Goal: Information Seeking & Learning: Learn about a topic

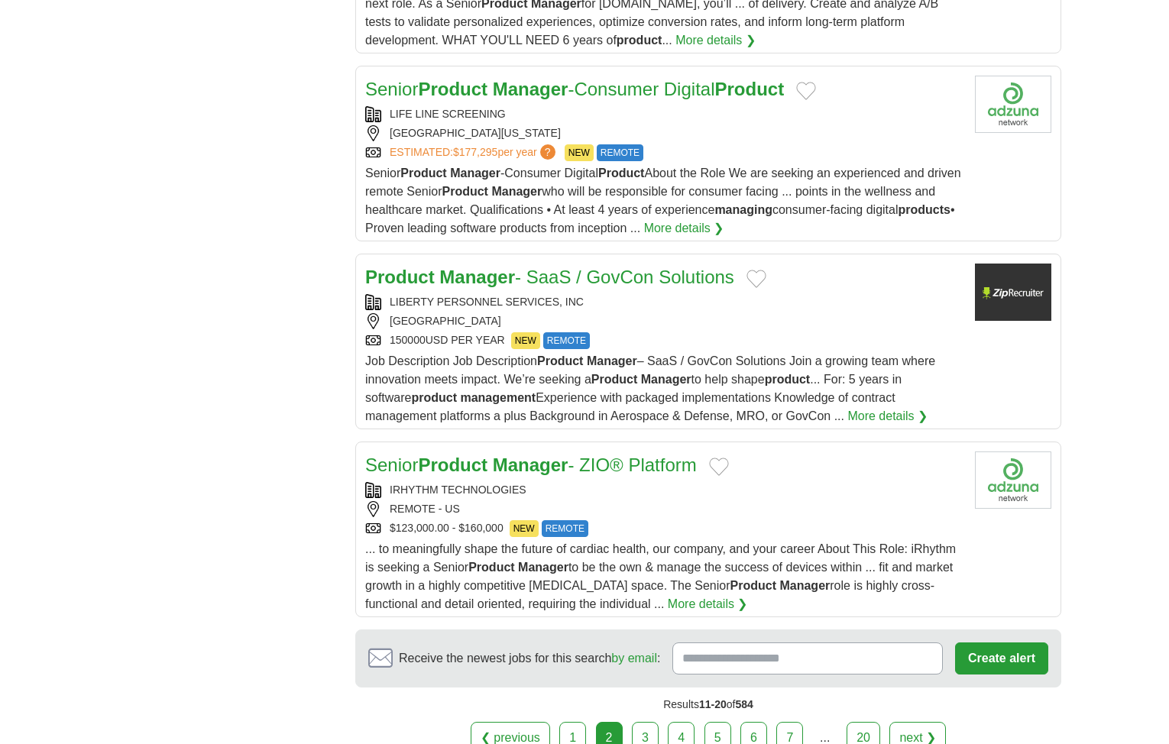
scroll to position [1681, 0]
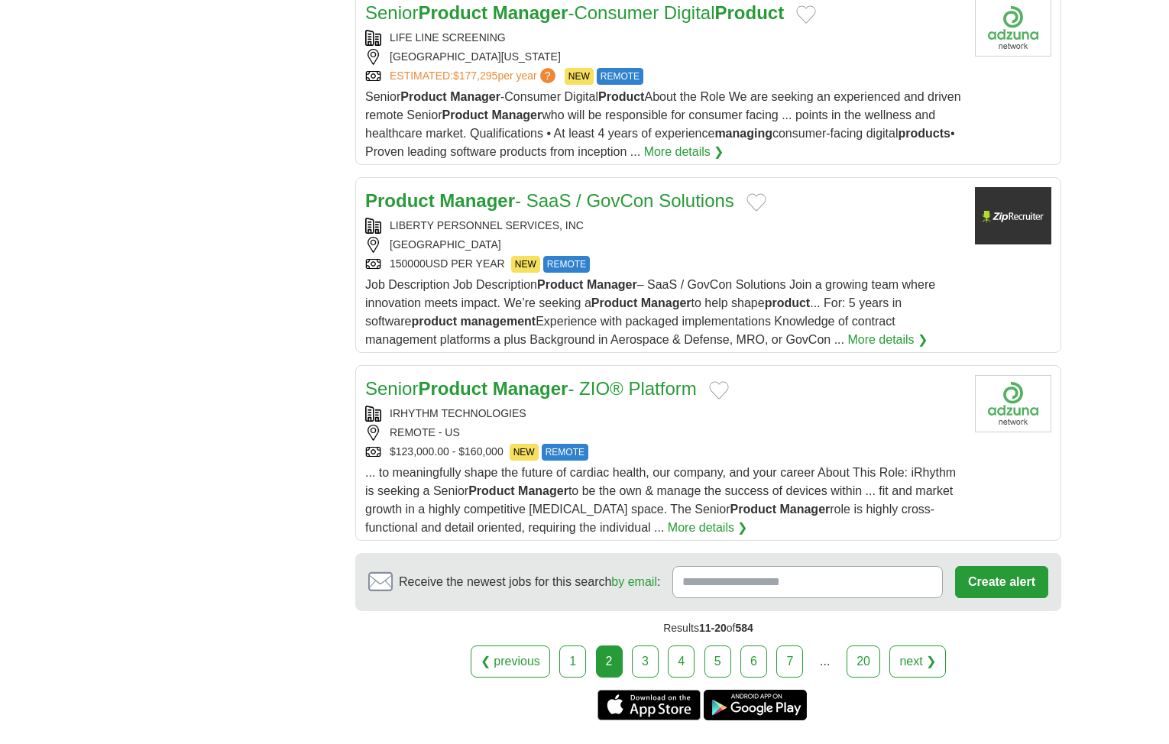
click at [927, 656] on link "next ❯" at bounding box center [917, 662] width 57 height 32
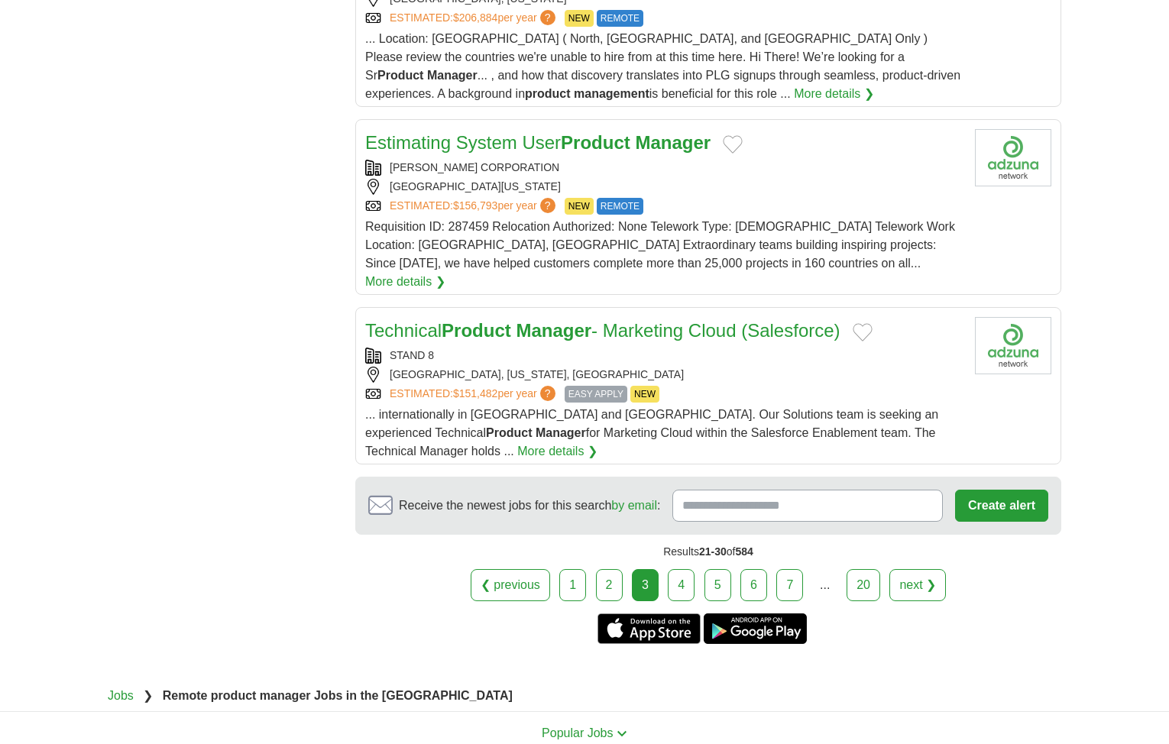
scroll to position [1834, 0]
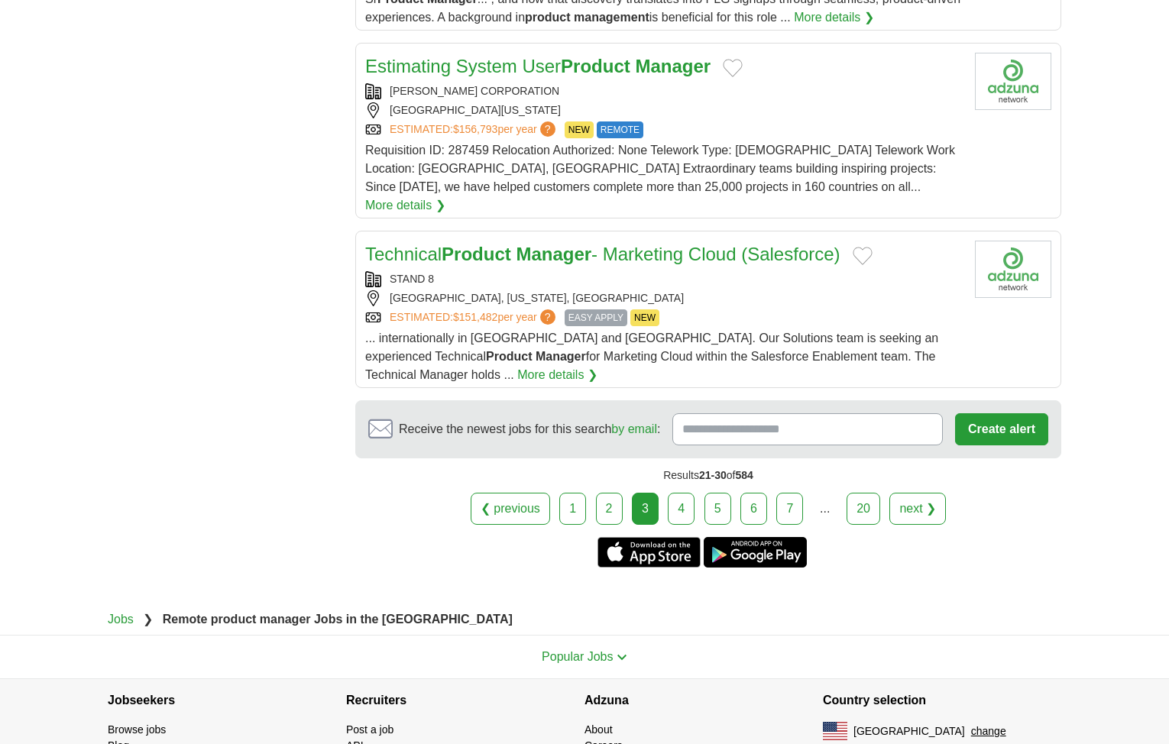
click at [905, 493] on link "next ❯" at bounding box center [917, 509] width 57 height 32
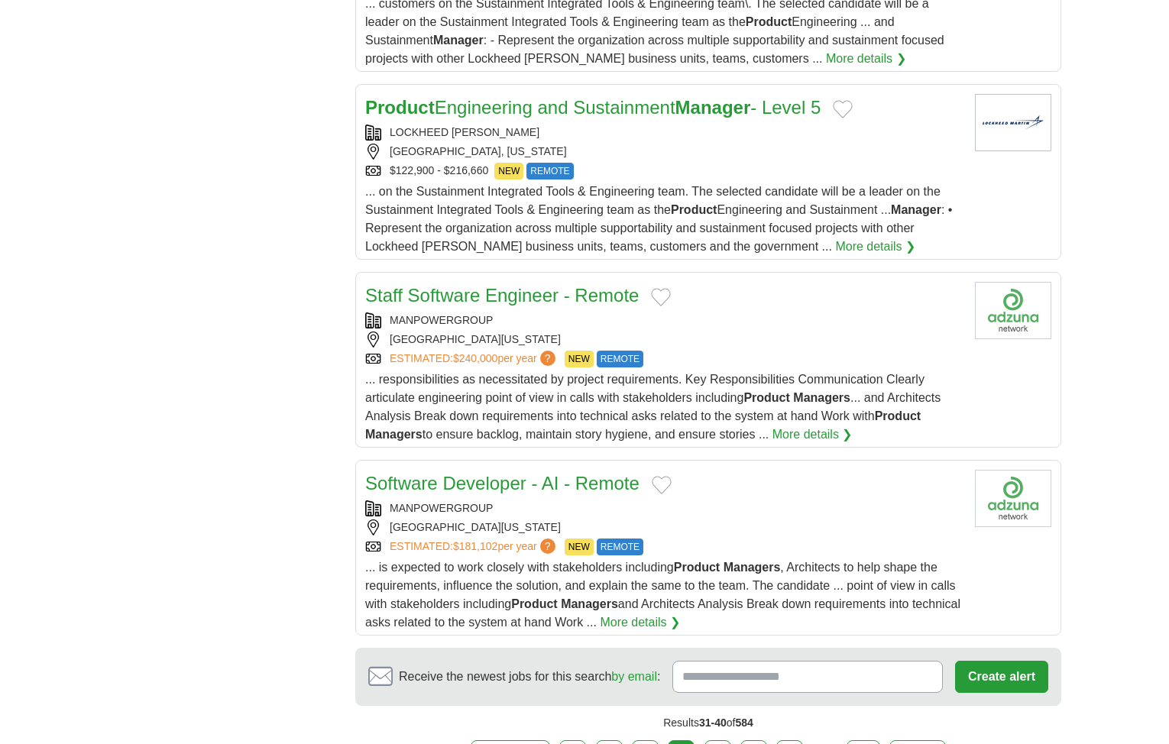
scroll to position [1757, 0]
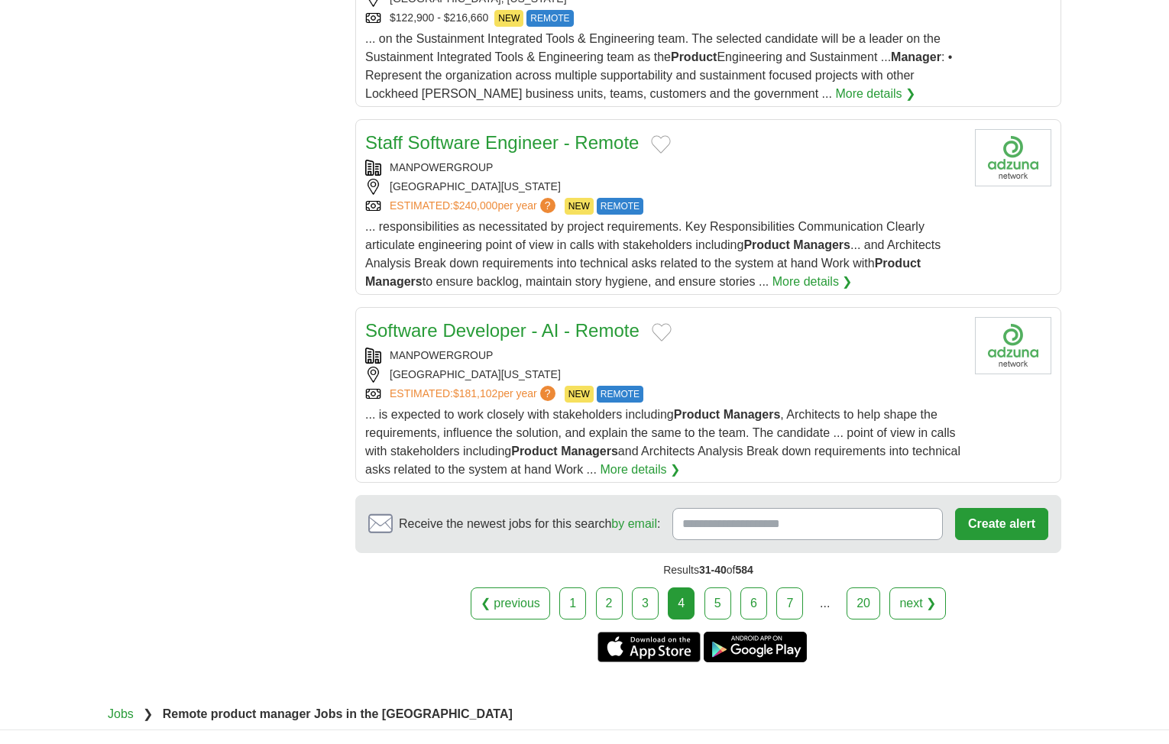
click at [905, 608] on link "next ❯" at bounding box center [917, 604] width 57 height 32
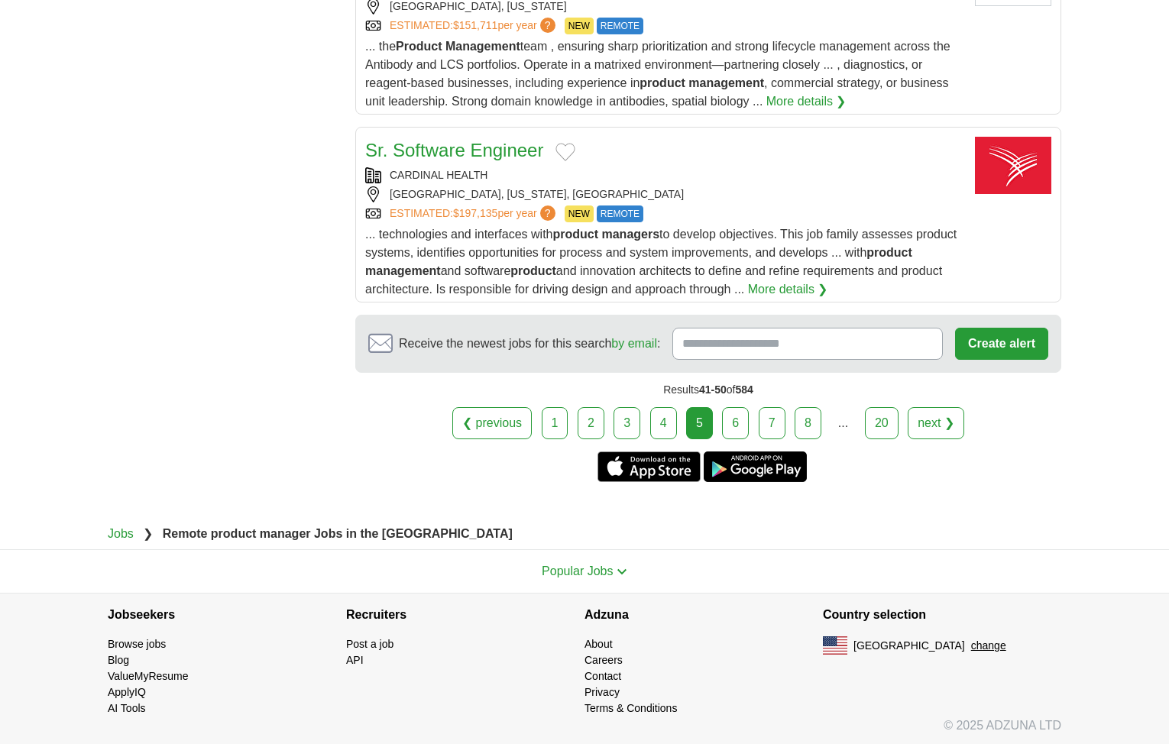
scroll to position [1913, 0]
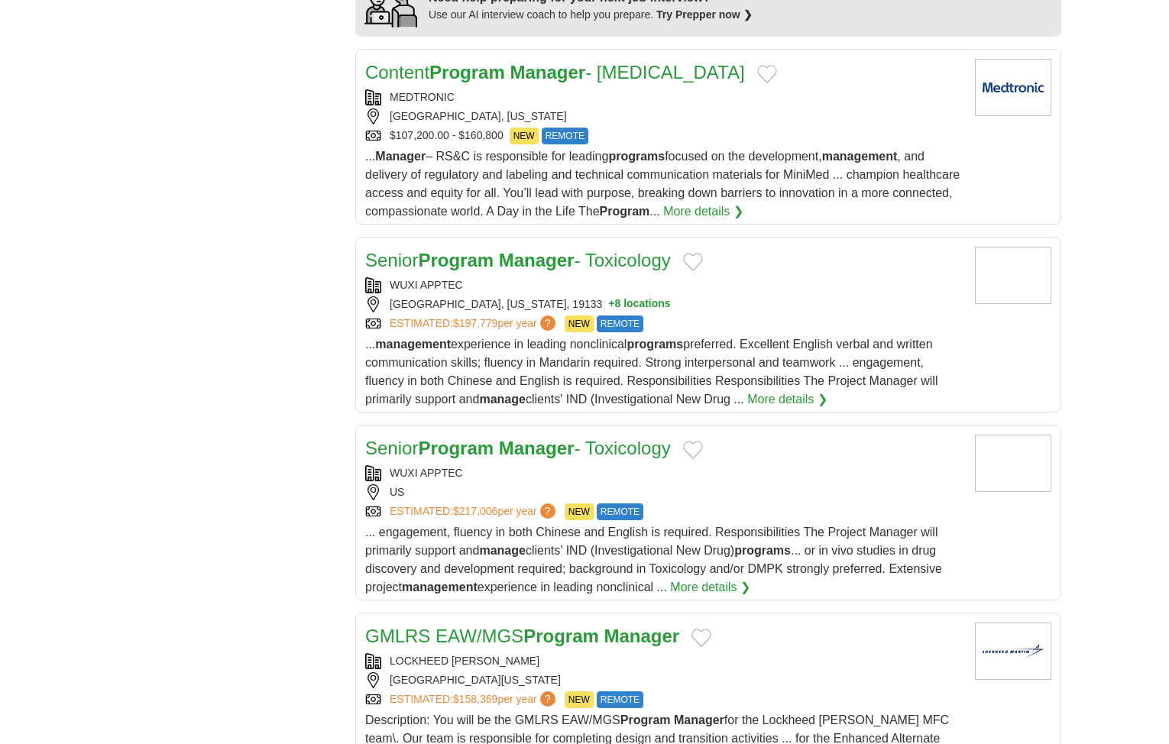
scroll to position [1757, 0]
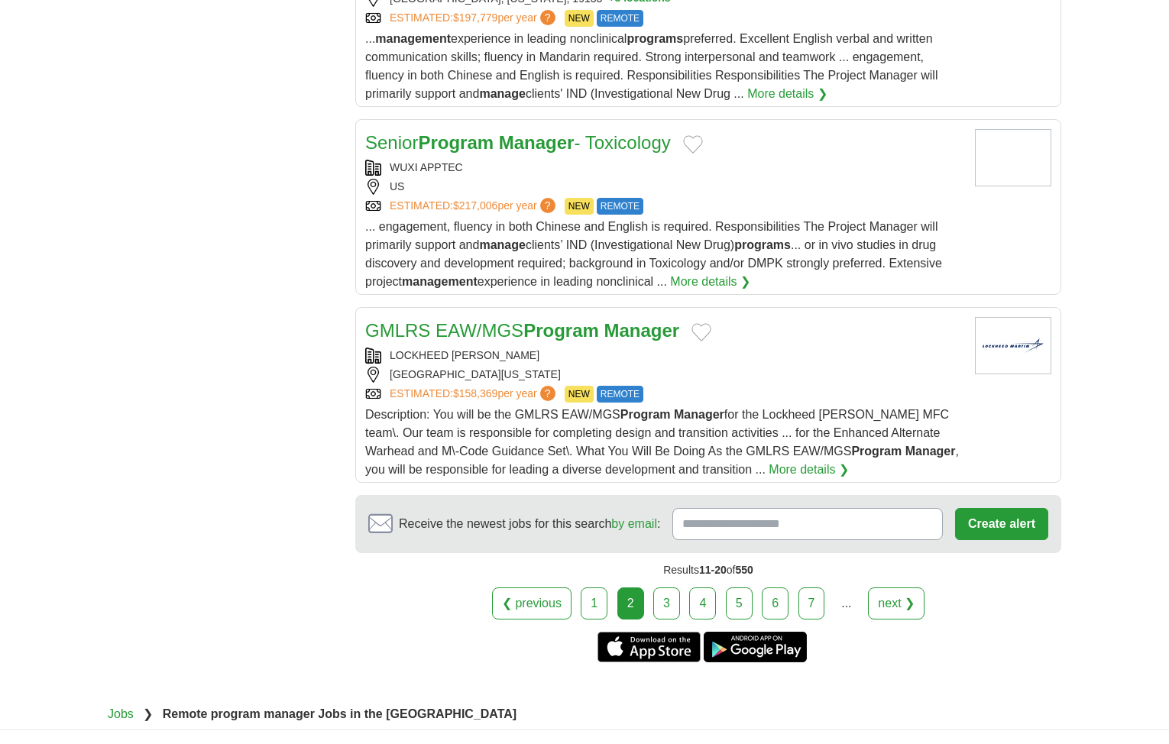
click at [886, 588] on link "next ❯" at bounding box center [896, 604] width 57 height 32
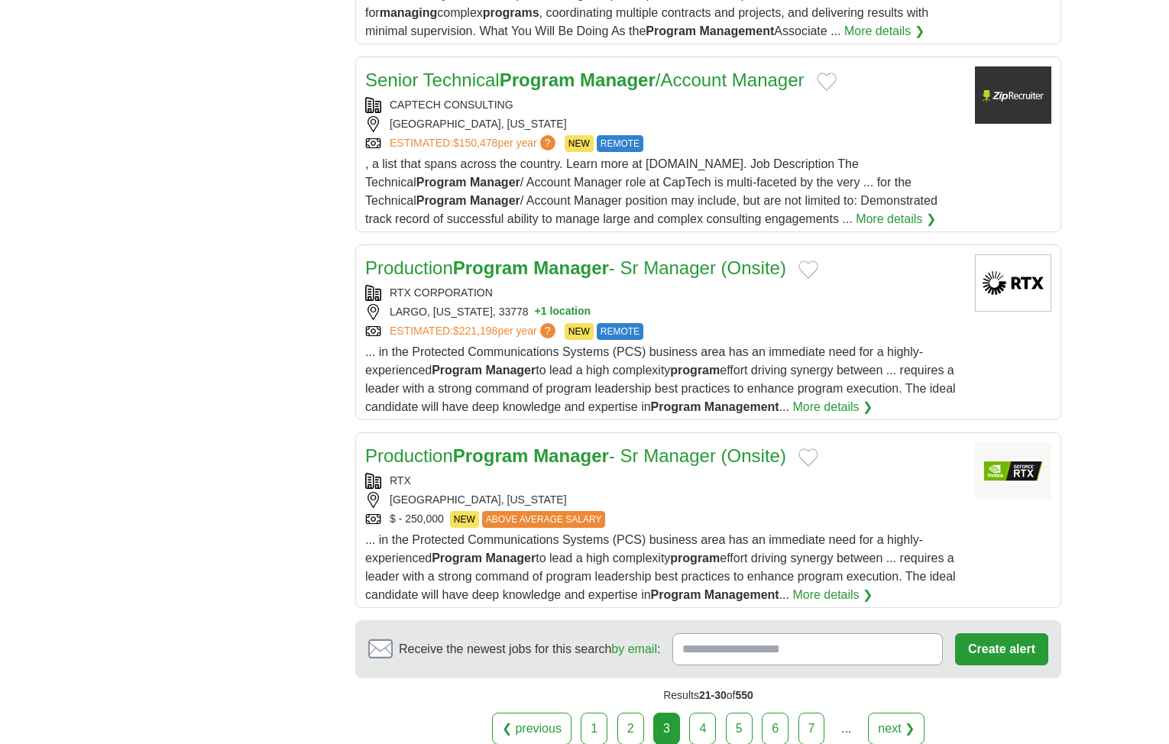
scroll to position [1681, 0]
